Goal: Use online tool/utility: Utilize a website feature to perform a specific function

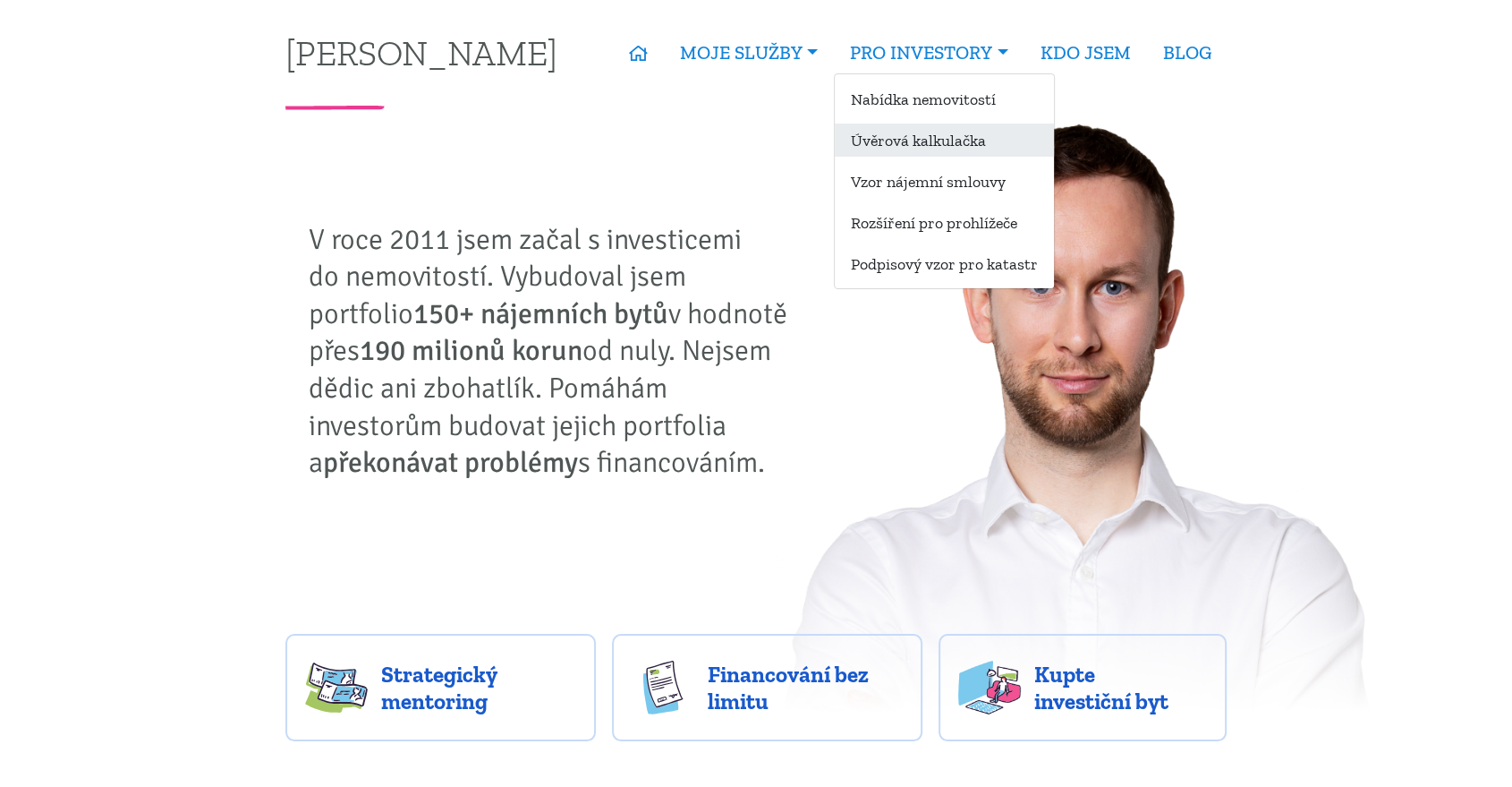
click at [909, 136] on link "Úvěrová kalkulačka" at bounding box center [944, 139] width 219 height 33
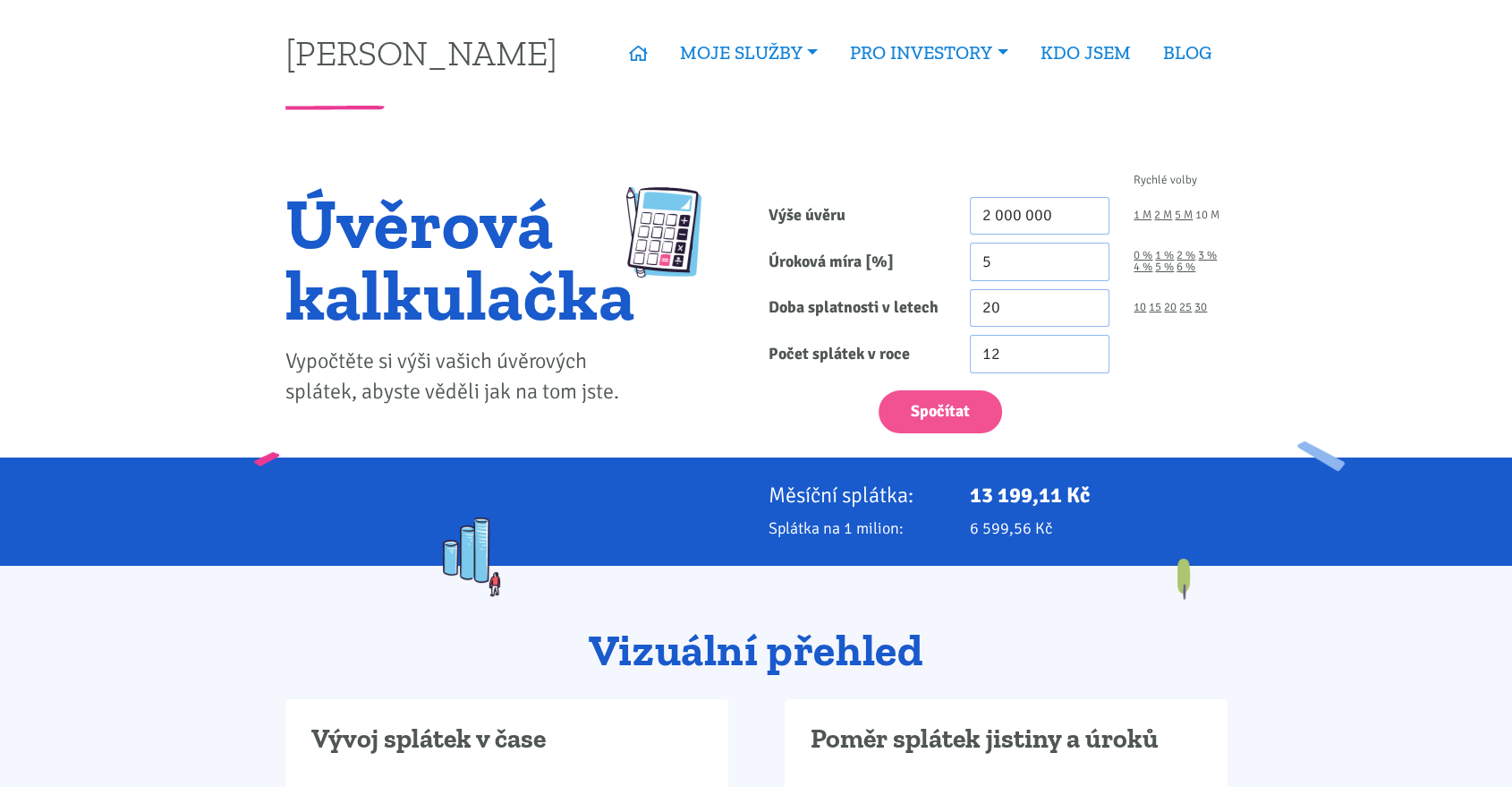
click at [1209, 213] on link "10 M" at bounding box center [1207, 215] width 24 height 12
type input "10 000 000"
click at [1187, 265] on link "6 %" at bounding box center [1185, 267] width 19 height 12
type input "6"
click at [1200, 306] on link "30" at bounding box center [1200, 308] width 13 height 12
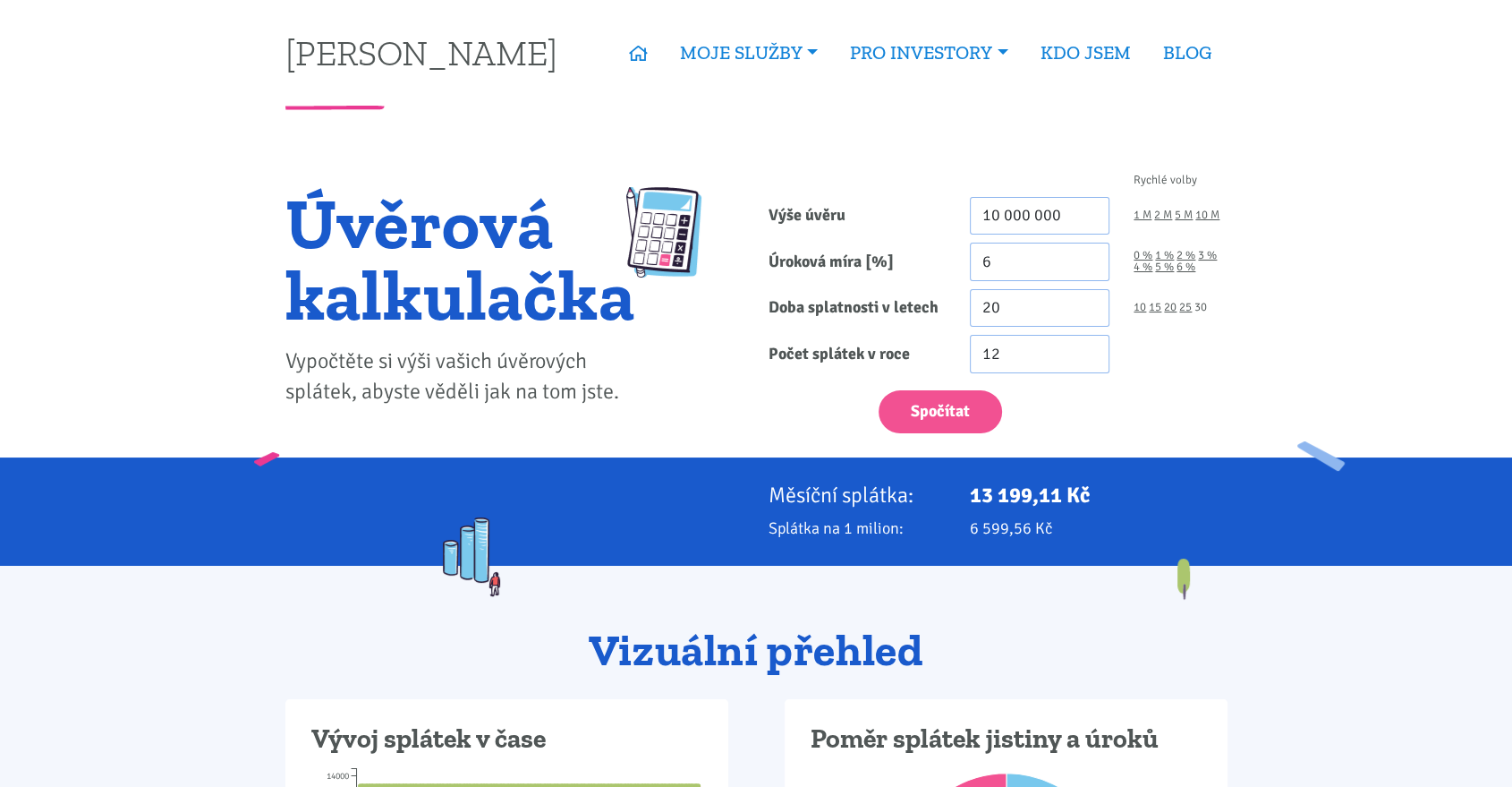
type input "30"
drag, startPoint x: 1003, startPoint y: 253, endPoint x: 962, endPoint y: 259, distance: 41.4
click at [964, 259] on div "6" at bounding box center [1039, 261] width 164 height 39
type input "5.9"
click at [909, 408] on button "Spočítat" at bounding box center [940, 412] width 124 height 44
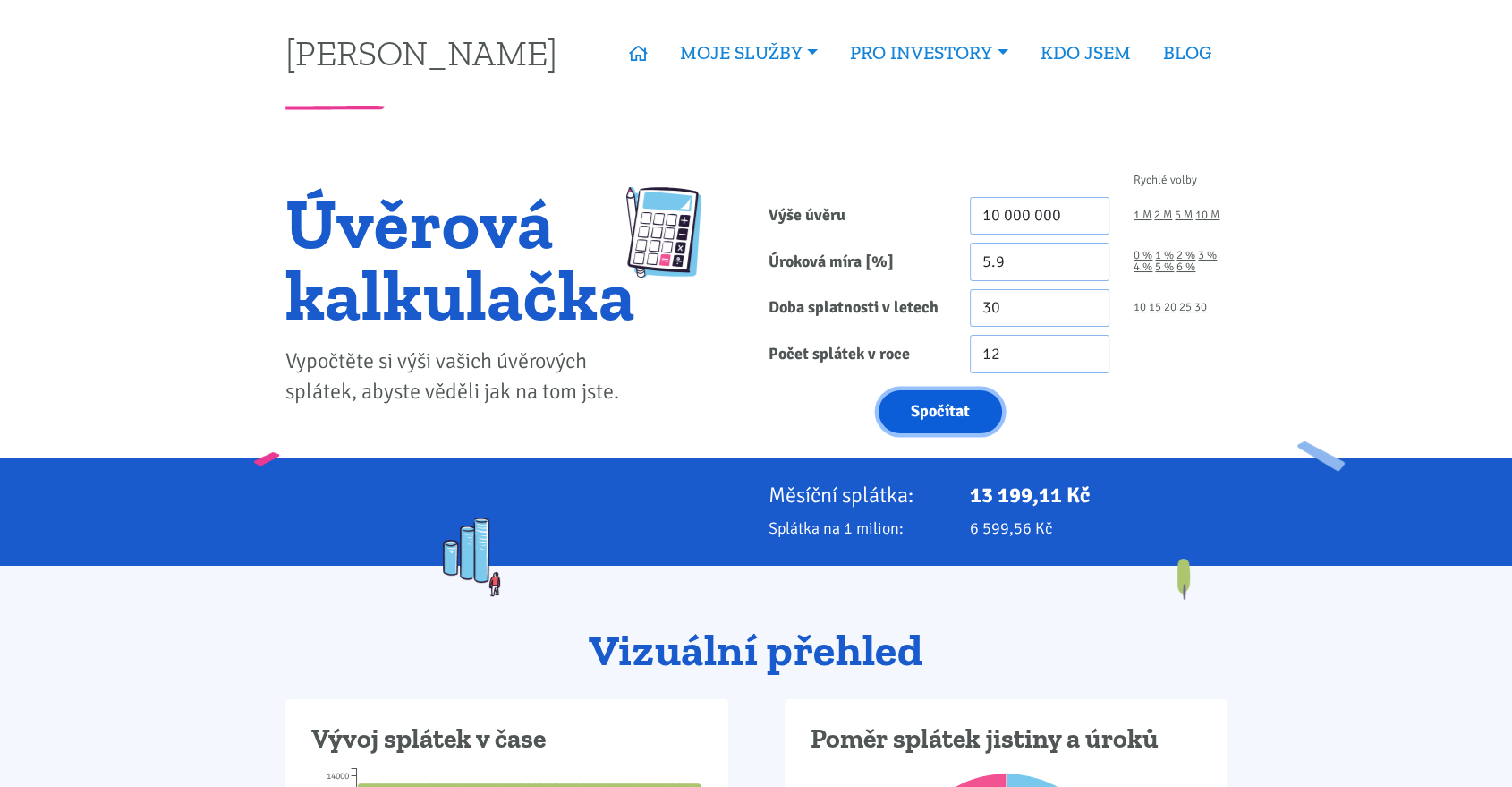
type input "10000000"
